Goal: Navigation & Orientation: Find specific page/section

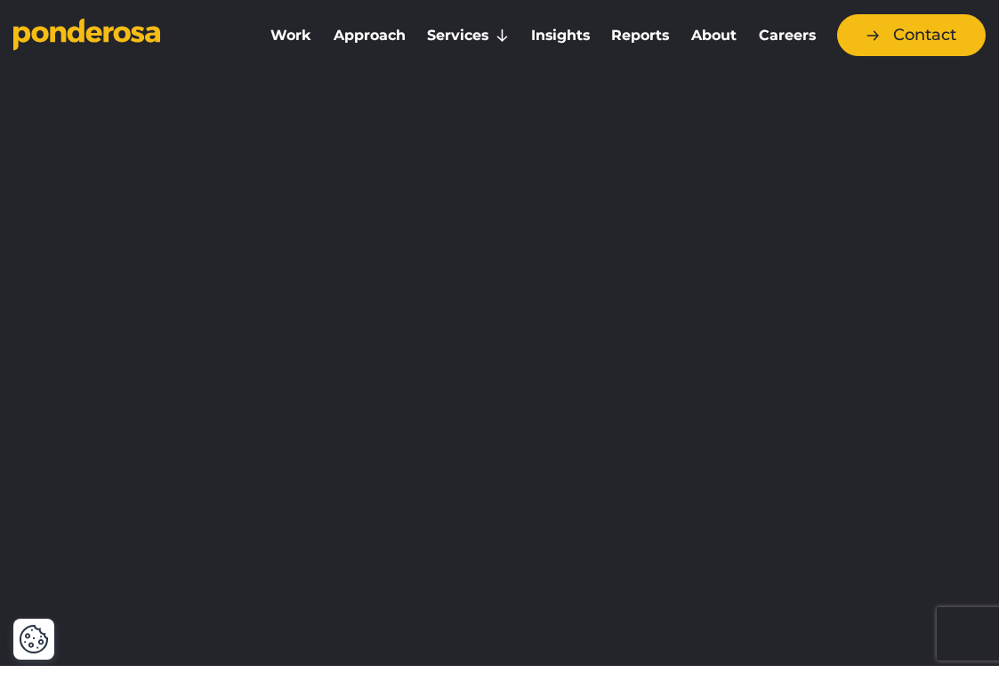
click at [717, 36] on link "About" at bounding box center [714, 35] width 61 height 37
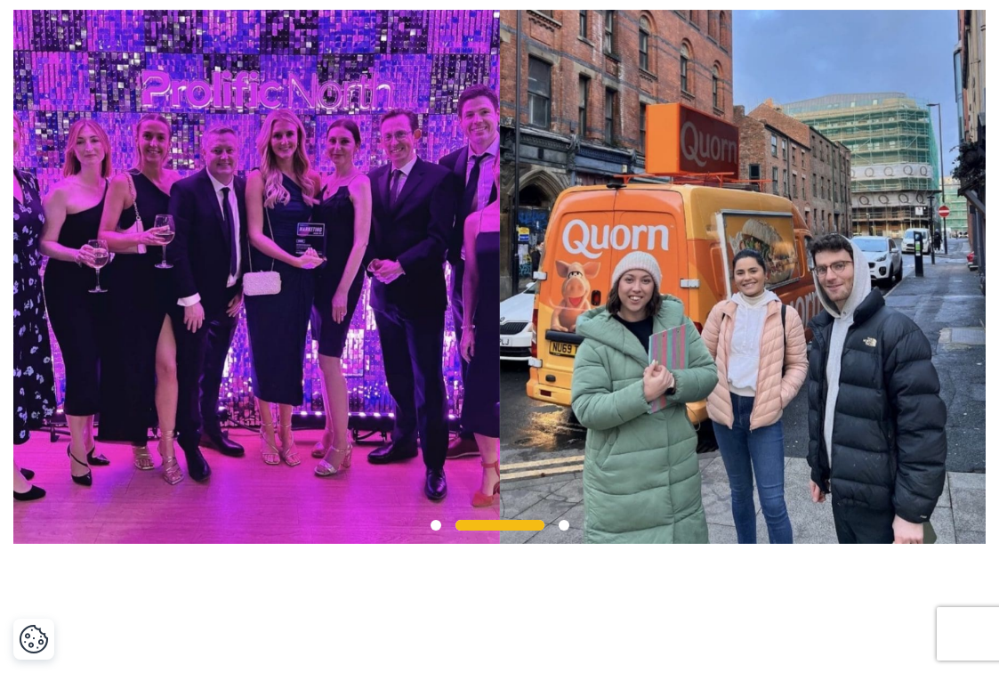
scroll to position [1640, 0]
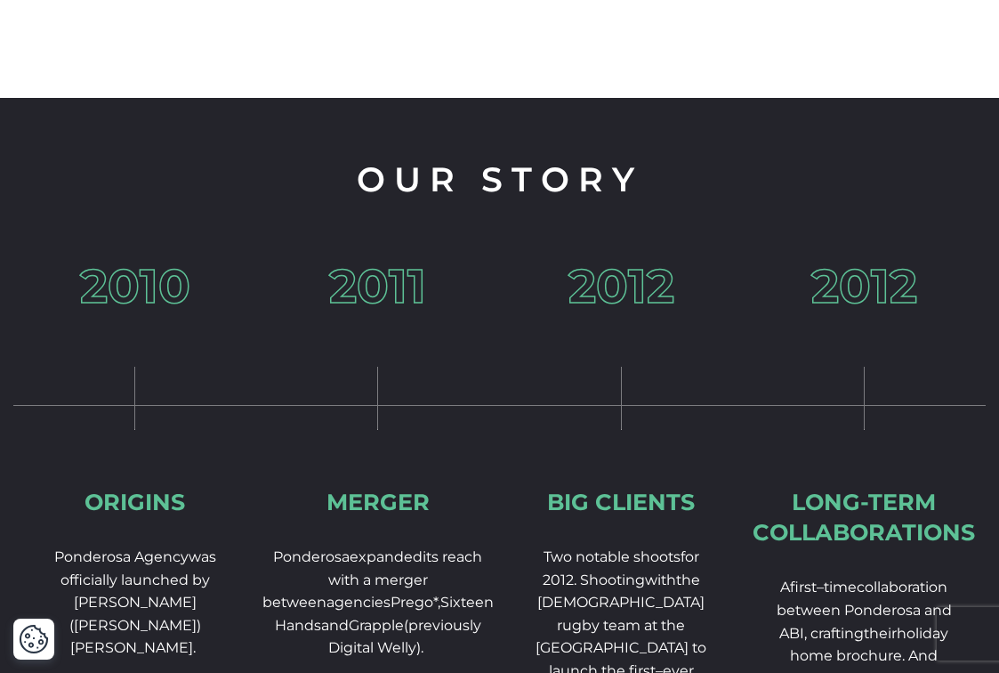
scroll to position [2062, 0]
